Goal: Use online tool/utility: Utilize a website feature to perform a specific function

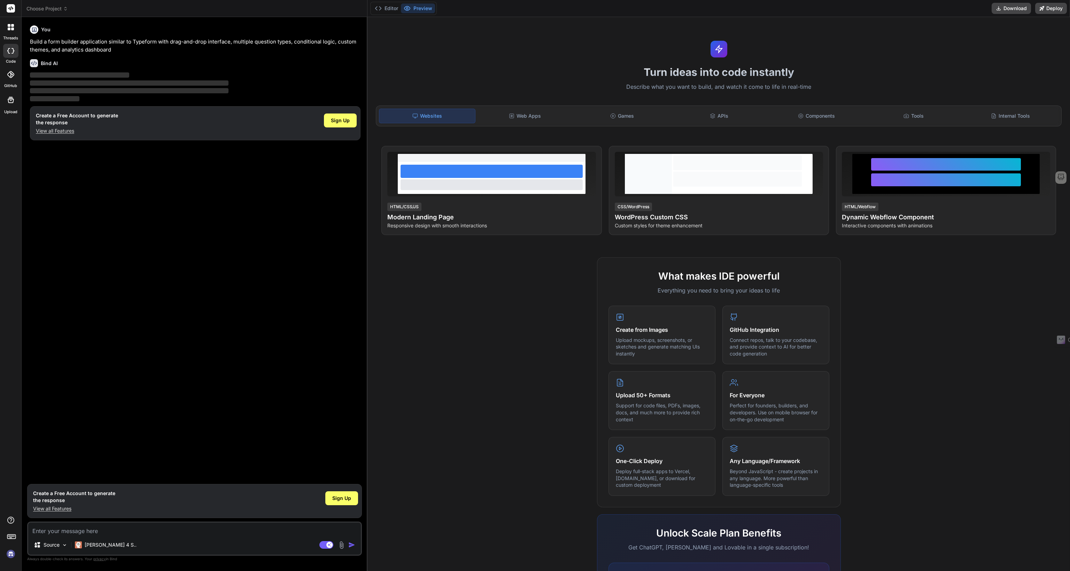
type textarea "x"
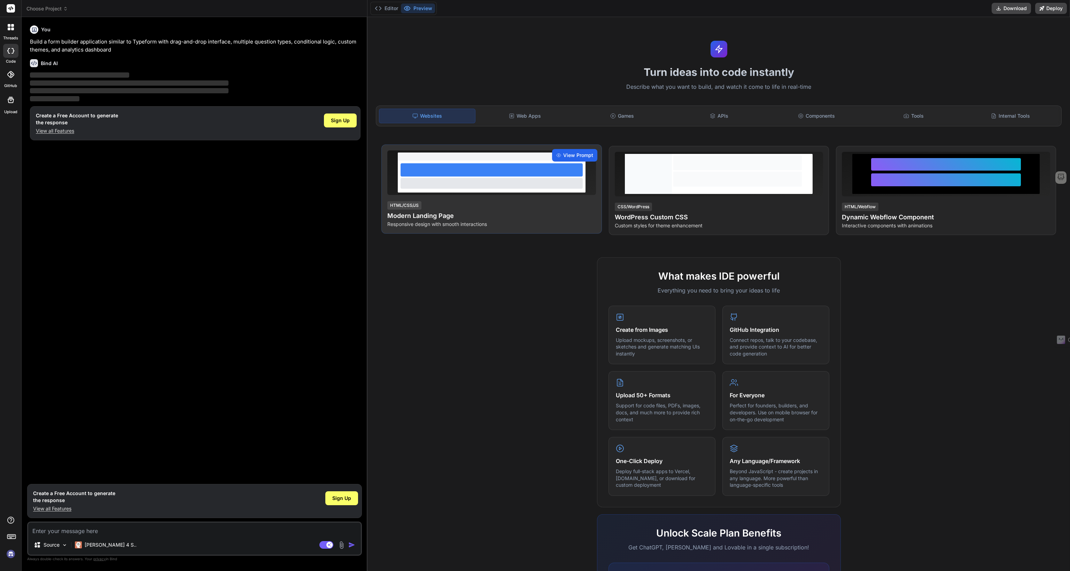
click at [570, 154] on span "View Prompt" at bounding box center [578, 155] width 30 height 7
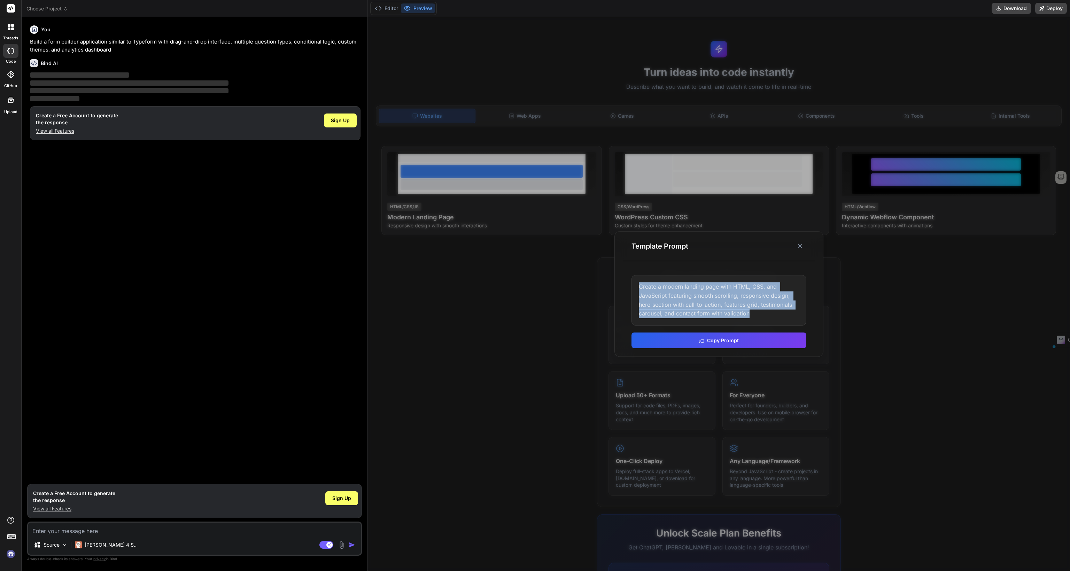
drag, startPoint x: 714, startPoint y: 317, endPoint x: 630, endPoint y: 286, distance: 88.8
click at [630, 286] on div "Create a modern landing page with HTML, CSS, and JavaScript featuring smooth sc…" at bounding box center [719, 312] width 192 height 90
click at [702, 300] on div "Create a modern landing page with HTML, CSS, and JavaScript featuring smooth sc…" at bounding box center [719, 300] width 175 height 50
drag, startPoint x: 707, startPoint y: 320, endPoint x: 618, endPoint y: 279, distance: 98.5
click at [618, 279] on div "Template Prompt Create a modern landing page with HTML, CSS, and JavaScript fea…" at bounding box center [718, 293] width 209 height 125
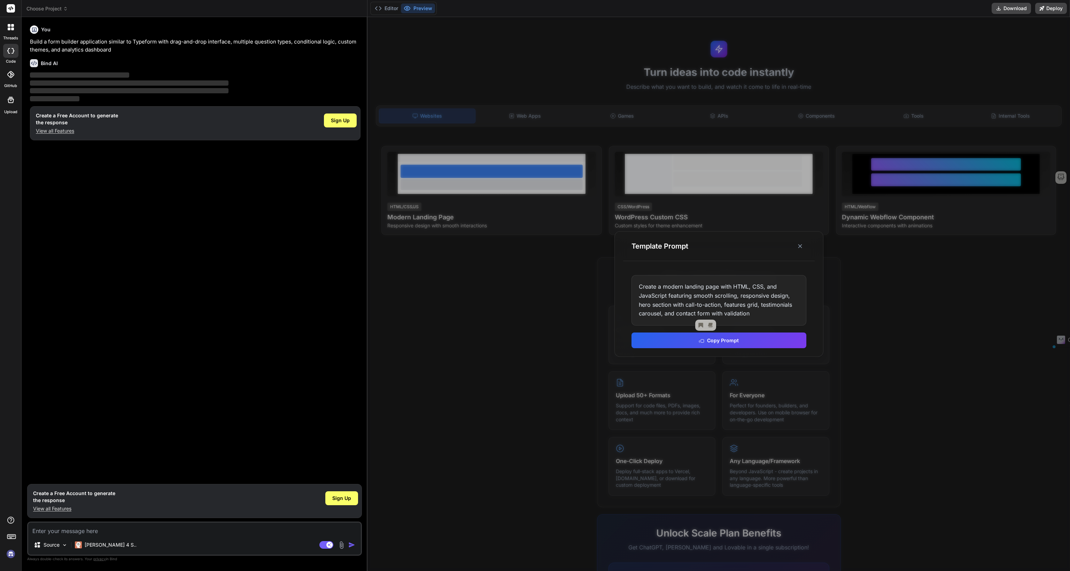
click at [693, 293] on div "Create a modern landing page with HTML, CSS, and JavaScript featuring smooth sc…" at bounding box center [719, 300] width 175 height 50
click at [801, 248] on icon at bounding box center [800, 246] width 7 height 7
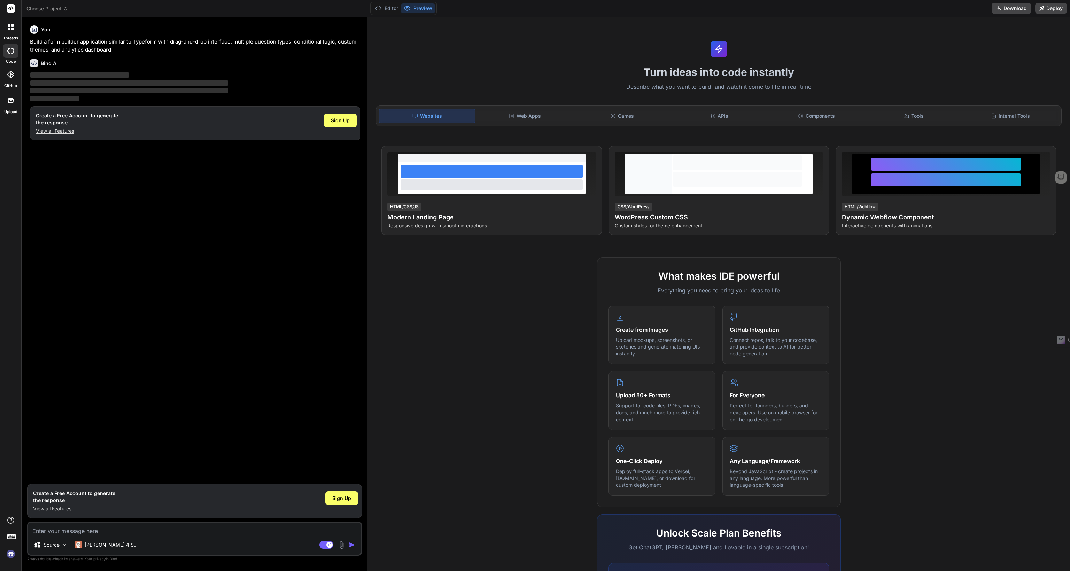
type textarea "x"
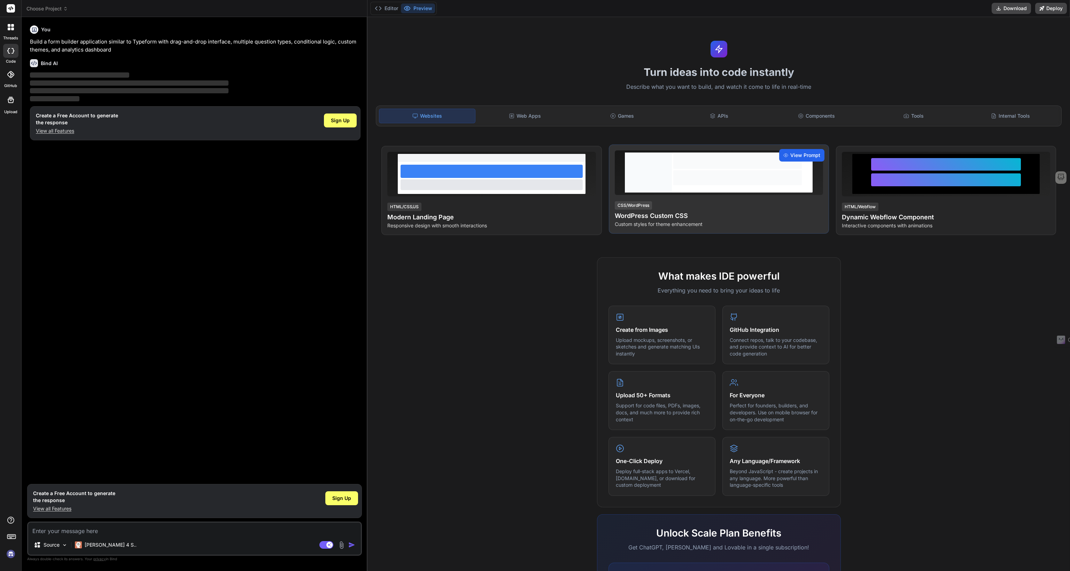
click at [801, 156] on span "View Prompt" at bounding box center [805, 155] width 30 height 7
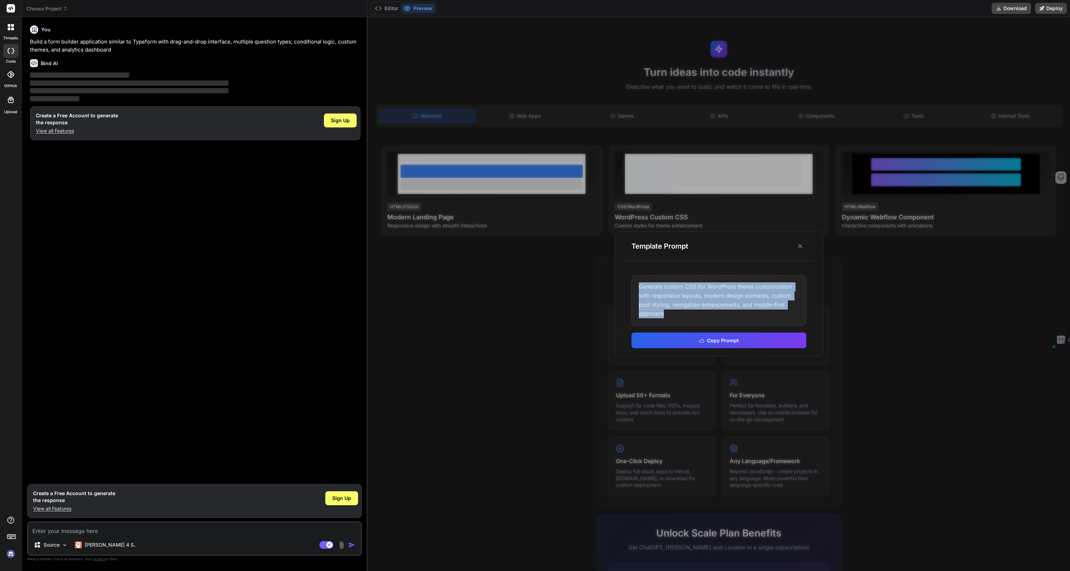
drag, startPoint x: 774, startPoint y: 312, endPoint x: 637, endPoint y: 290, distance: 138.3
click at [637, 290] on div "Generate custom CSS for WordPress theme customization with responsive layouts, …" at bounding box center [719, 300] width 175 height 50
click at [707, 295] on div "Generate custom CSS for WordPress theme customization with responsive layouts, …" at bounding box center [719, 300] width 175 height 50
drag, startPoint x: 774, startPoint y: 314, endPoint x: 586, endPoint y: 276, distance: 192.2
click at [586, 276] on div "Template Prompt Generate custom CSS for WordPress theme customization with resp…" at bounding box center [719, 294] width 703 height 554
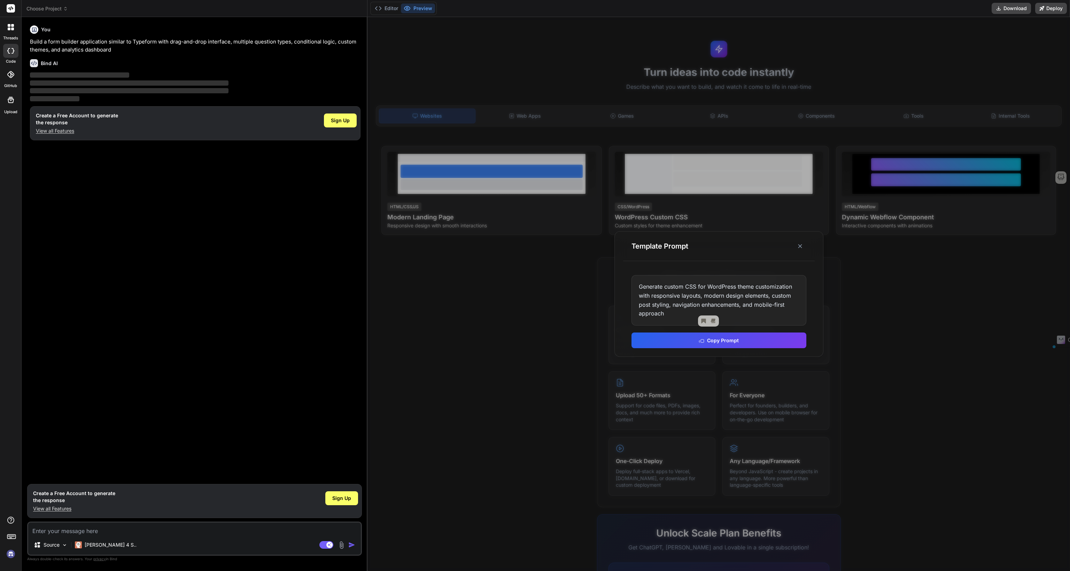
click at [759, 300] on div "Generate custom CSS for WordPress theme customization with responsive layouts, …" at bounding box center [719, 300] width 175 height 50
click at [711, 307] on div "Generate custom CSS for WordPress theme customization with responsive layouts, …" at bounding box center [719, 300] width 175 height 50
